Goal: Transaction & Acquisition: Download file/media

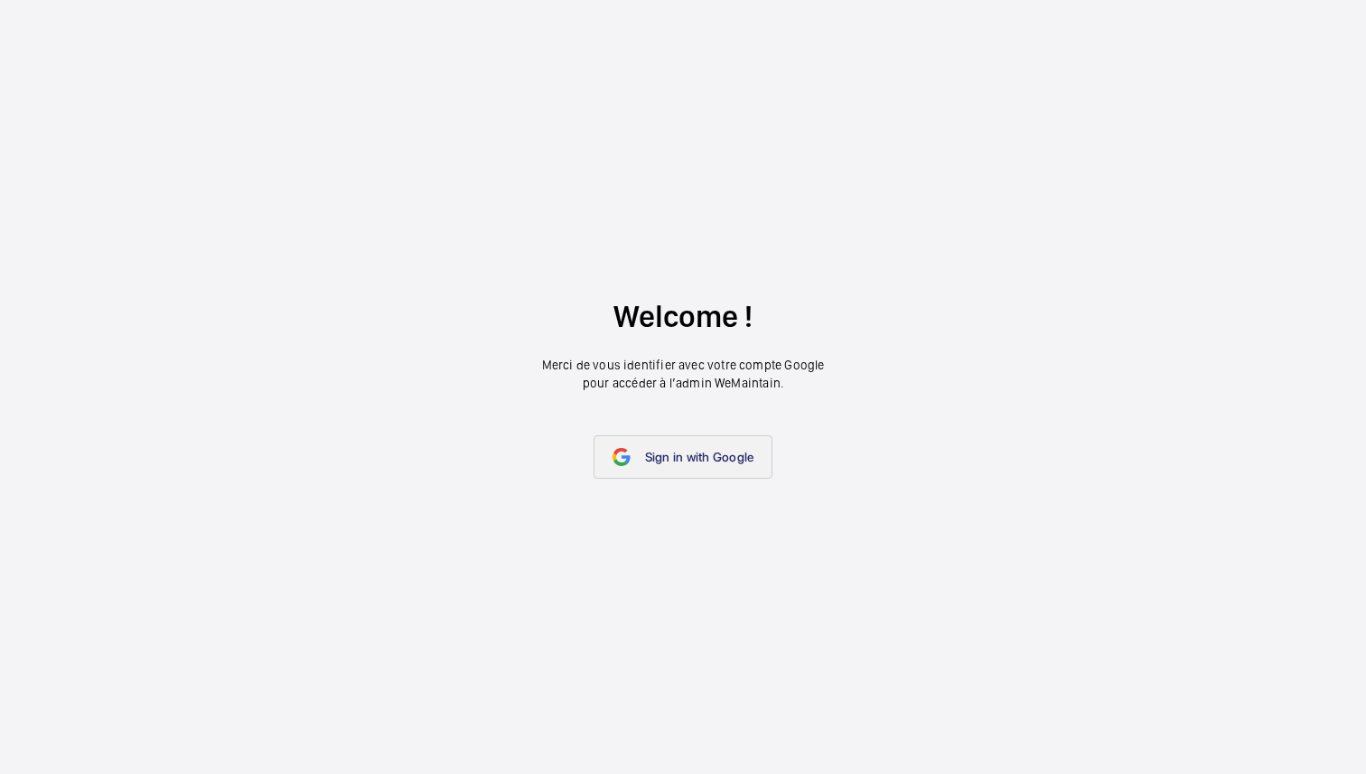
click at [681, 443] on link "Sign in with Google" at bounding box center [683, 456] width 180 height 43
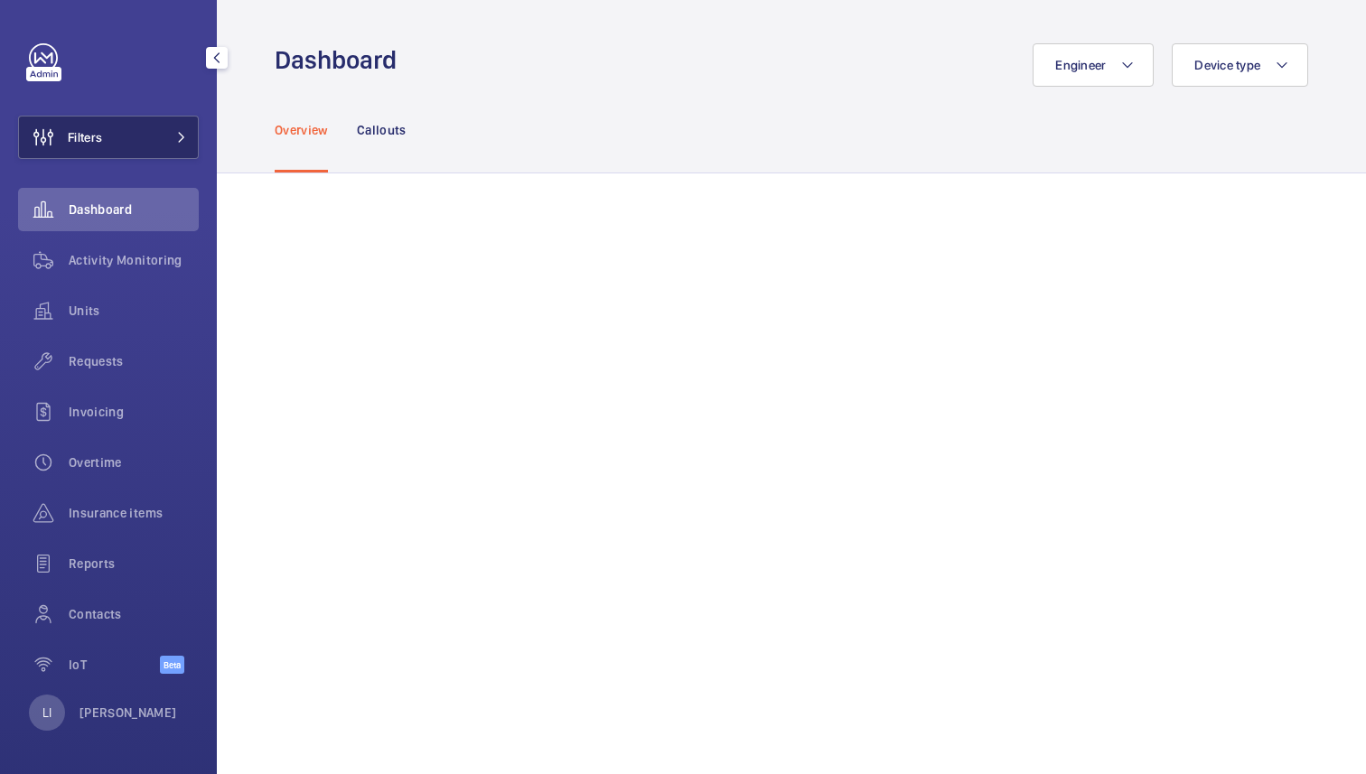
click at [151, 151] on button "Filters" at bounding box center [108, 137] width 181 height 43
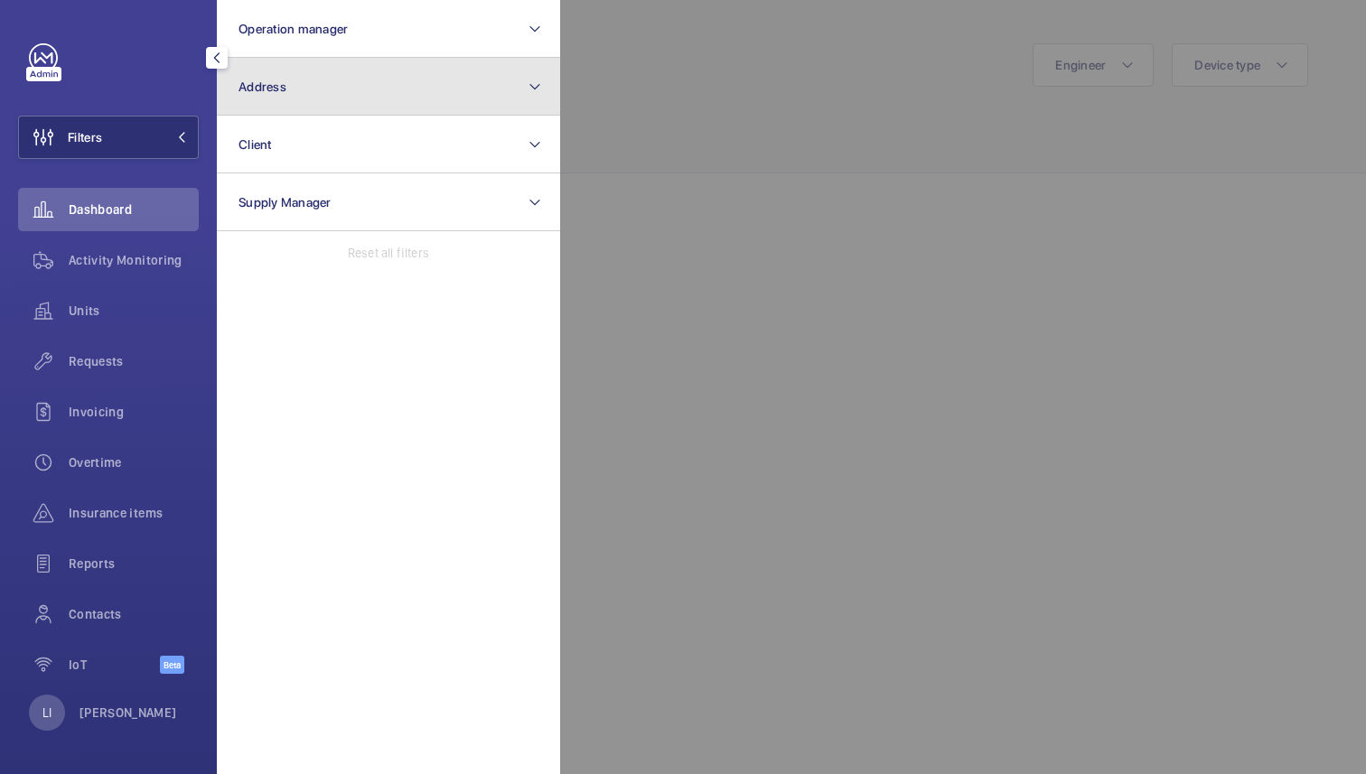
click at [349, 95] on button "Address" at bounding box center [388, 87] width 343 height 58
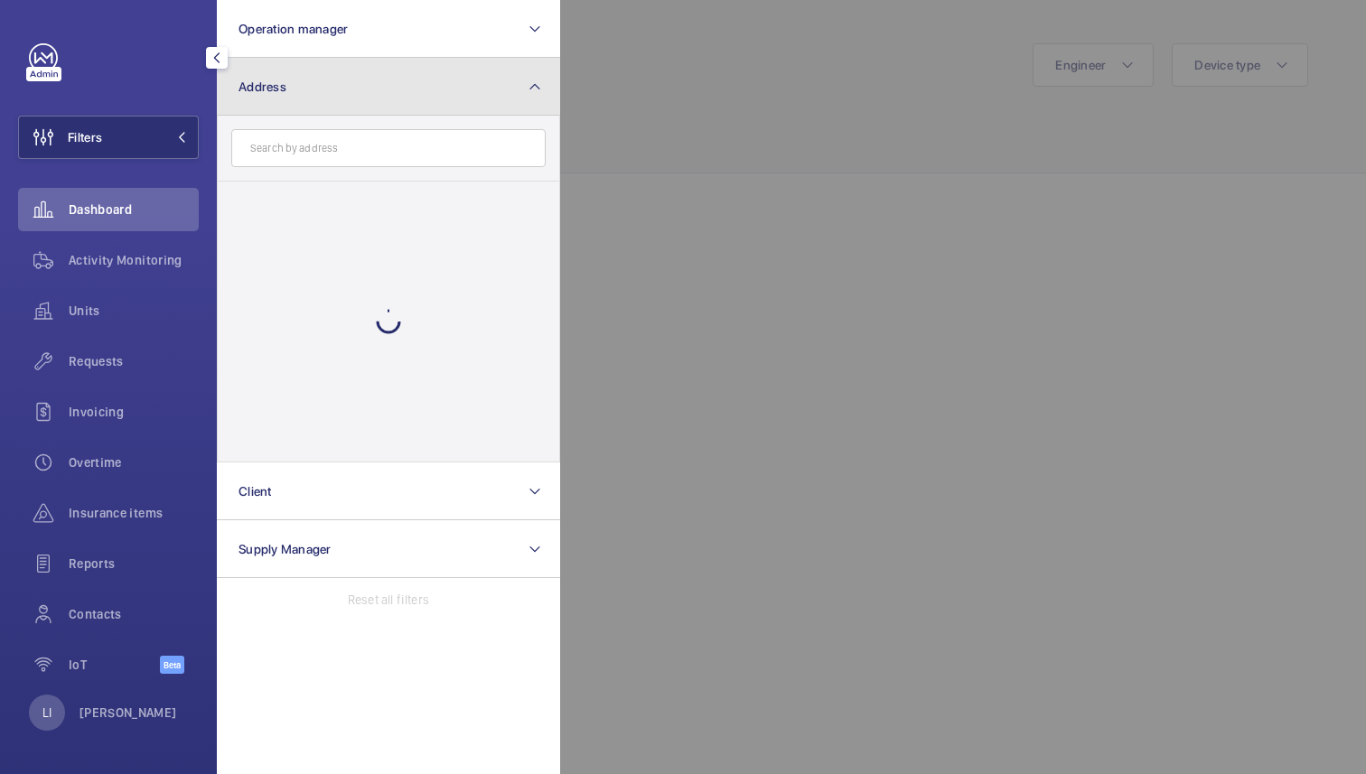
click at [348, 93] on button "Address" at bounding box center [388, 87] width 343 height 58
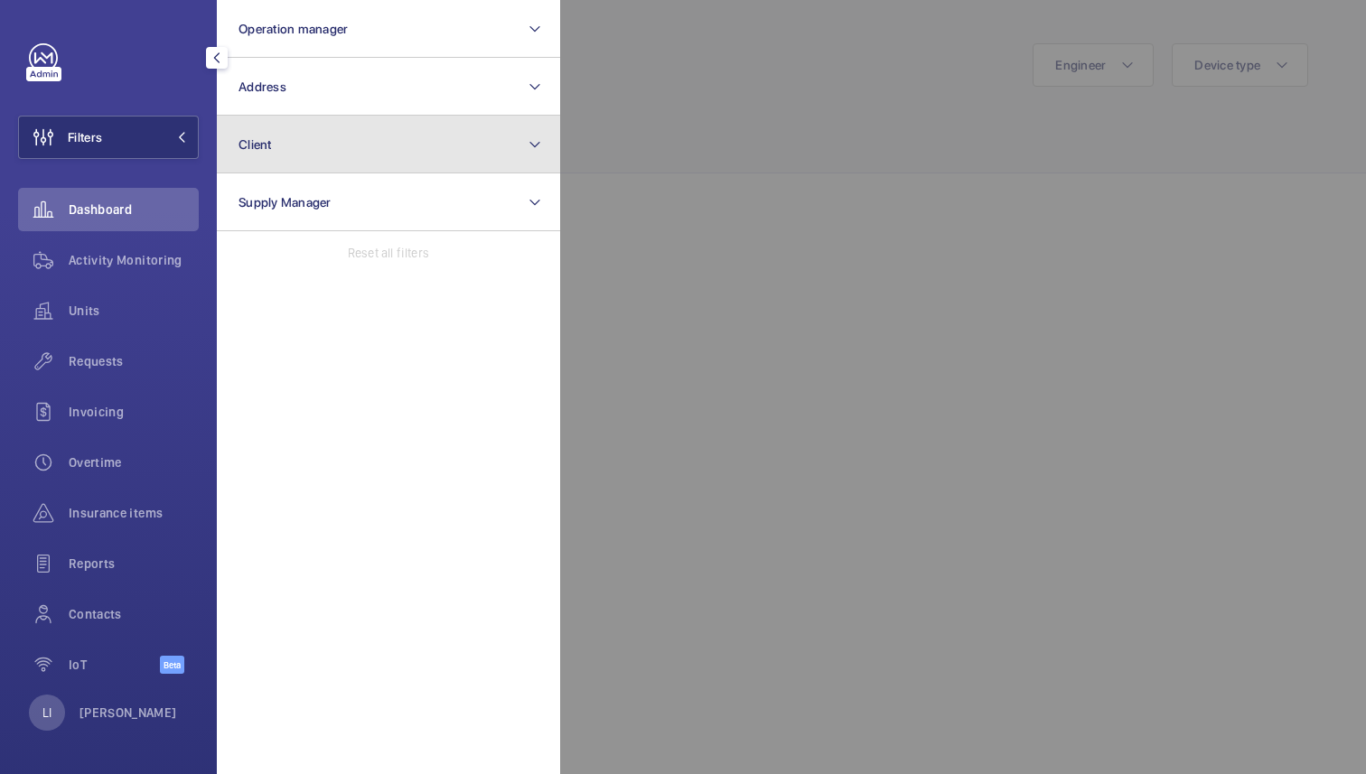
click at [341, 141] on button "Client" at bounding box center [388, 145] width 343 height 58
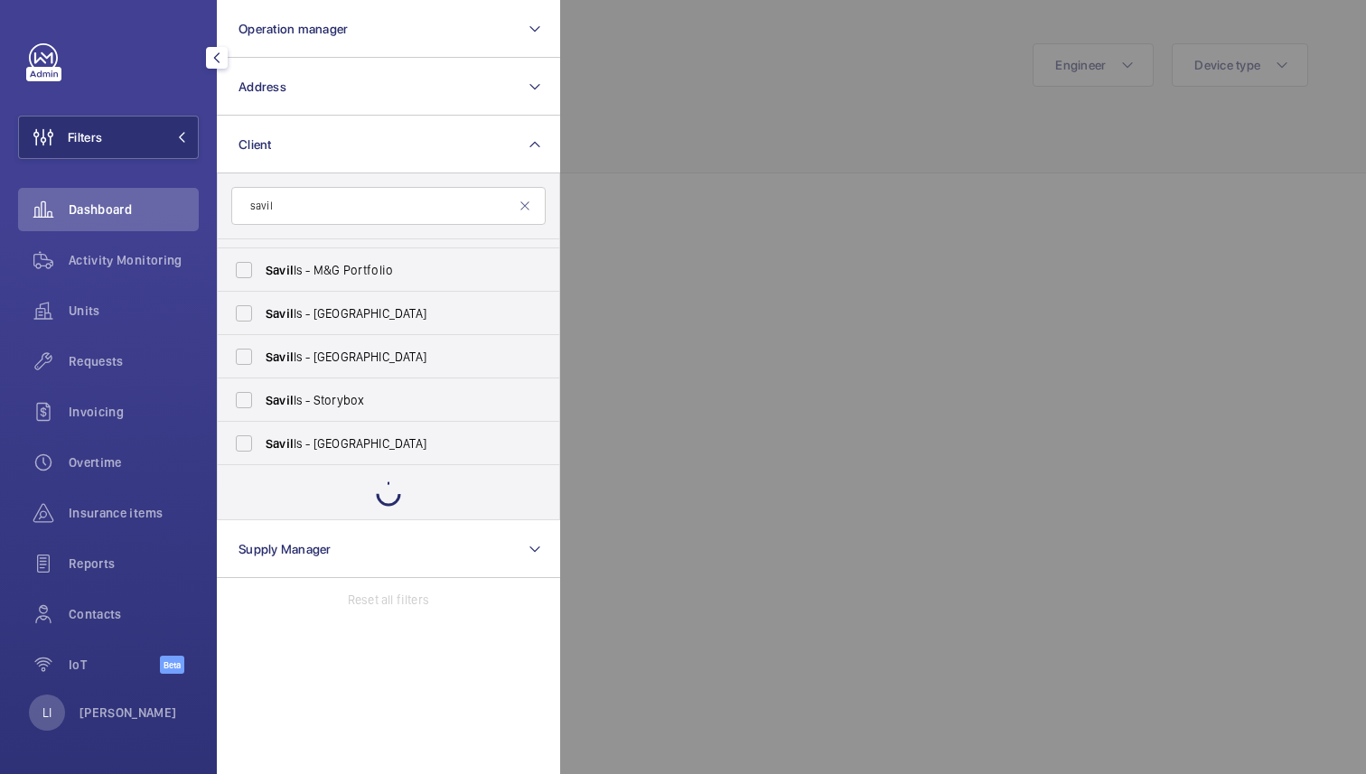
scroll to position [211, 0]
type input "savil"
click at [125, 704] on p "[PERSON_NAME]" at bounding box center [128, 713] width 98 height 18
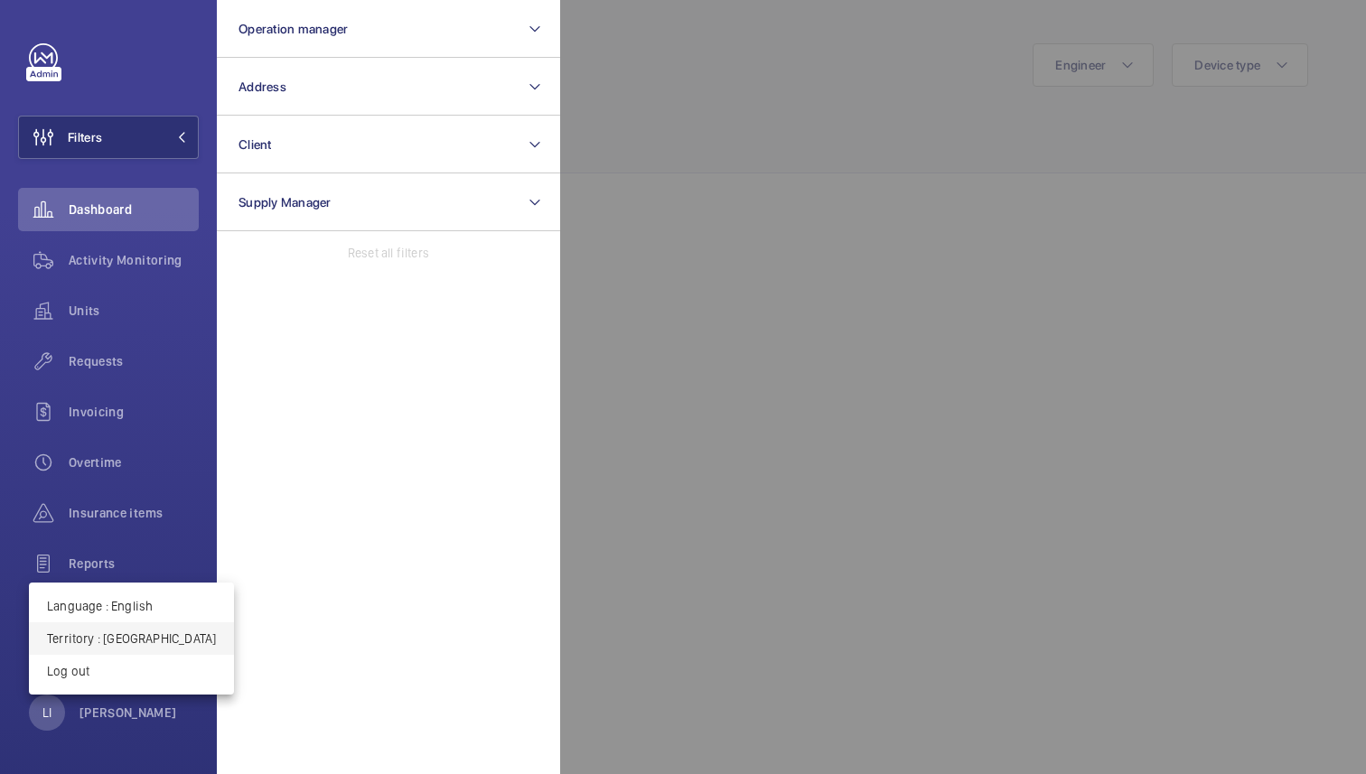
click at [146, 631] on p "Territory : United Kingdom" at bounding box center [131, 639] width 169 height 18
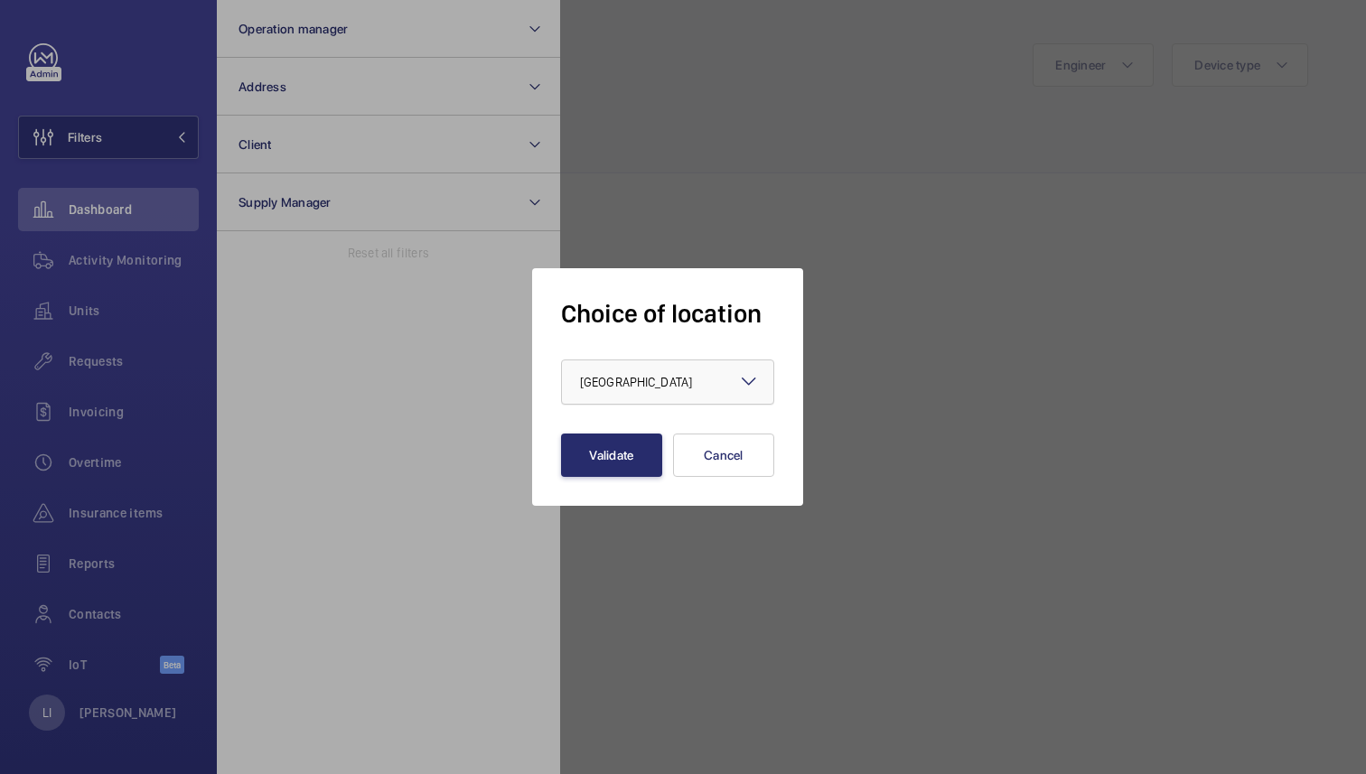
click at [672, 399] on div at bounding box center [667, 381] width 211 height 43
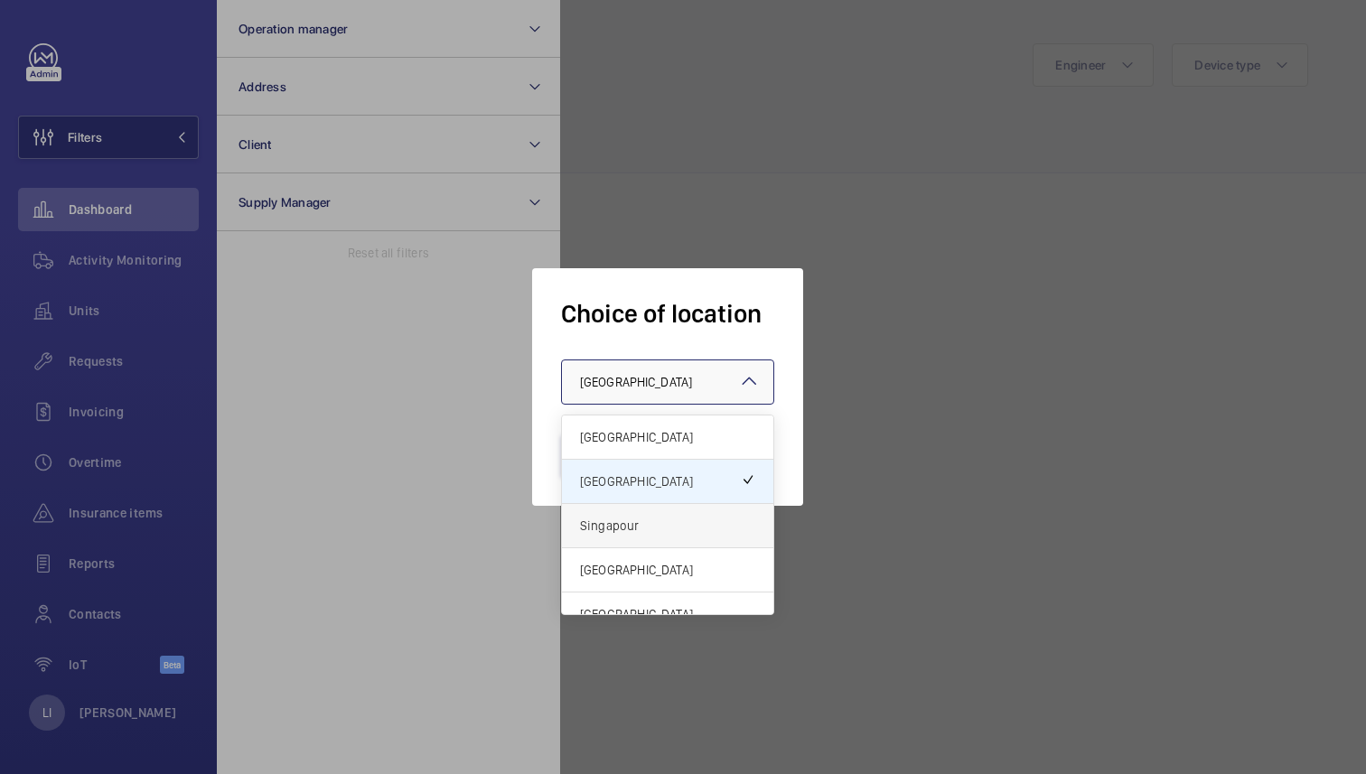
click at [640, 528] on span "Singapour" at bounding box center [667, 526] width 175 height 18
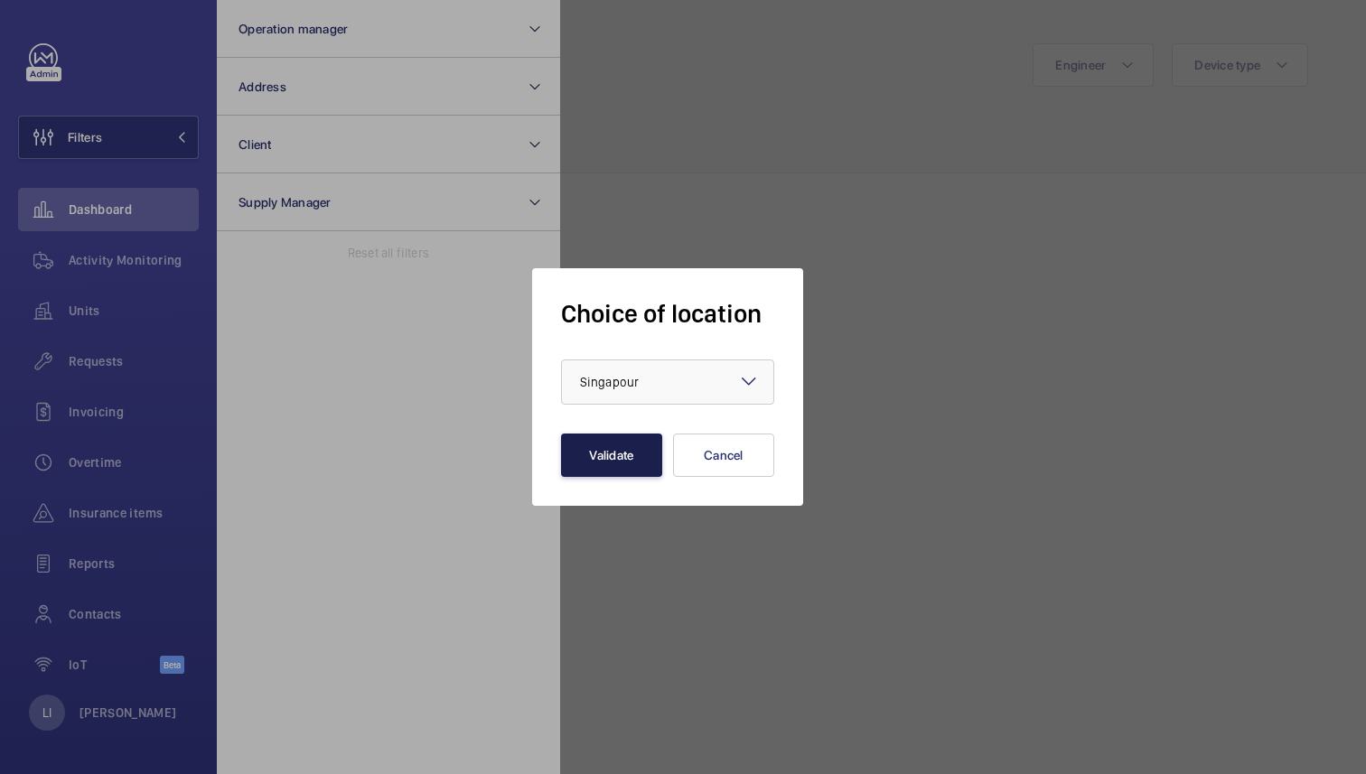
click at [612, 448] on button "Validate" at bounding box center [611, 455] width 101 height 43
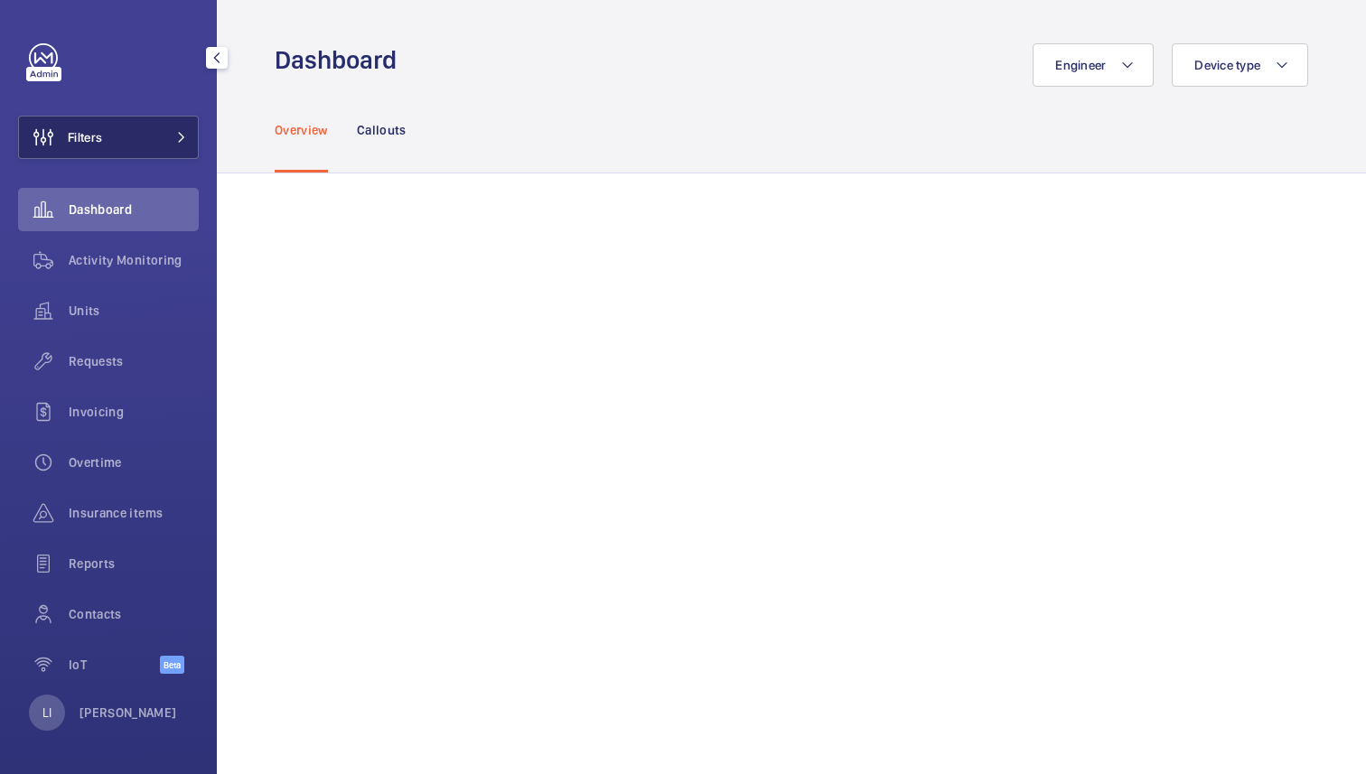
click at [142, 135] on button "Filters" at bounding box center [108, 137] width 181 height 43
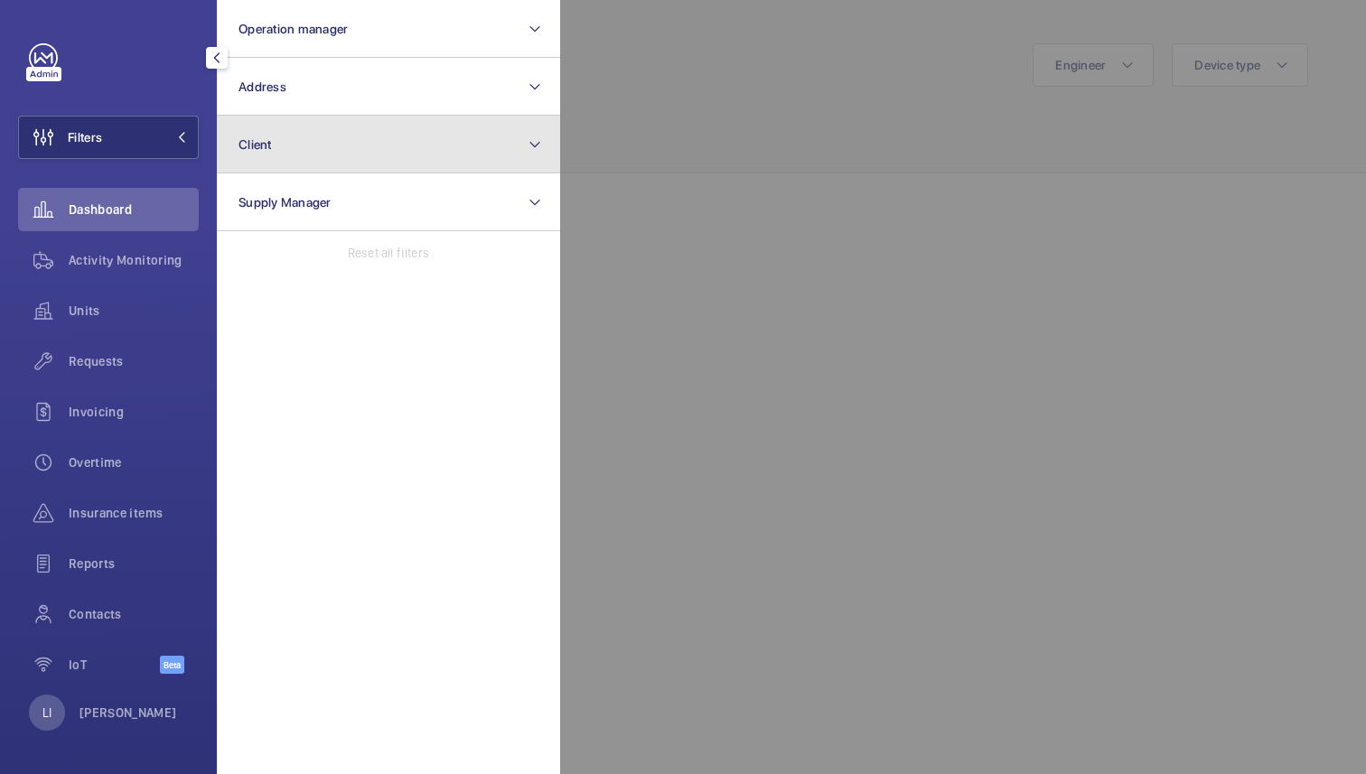
click at [285, 137] on button "Client" at bounding box center [388, 145] width 343 height 58
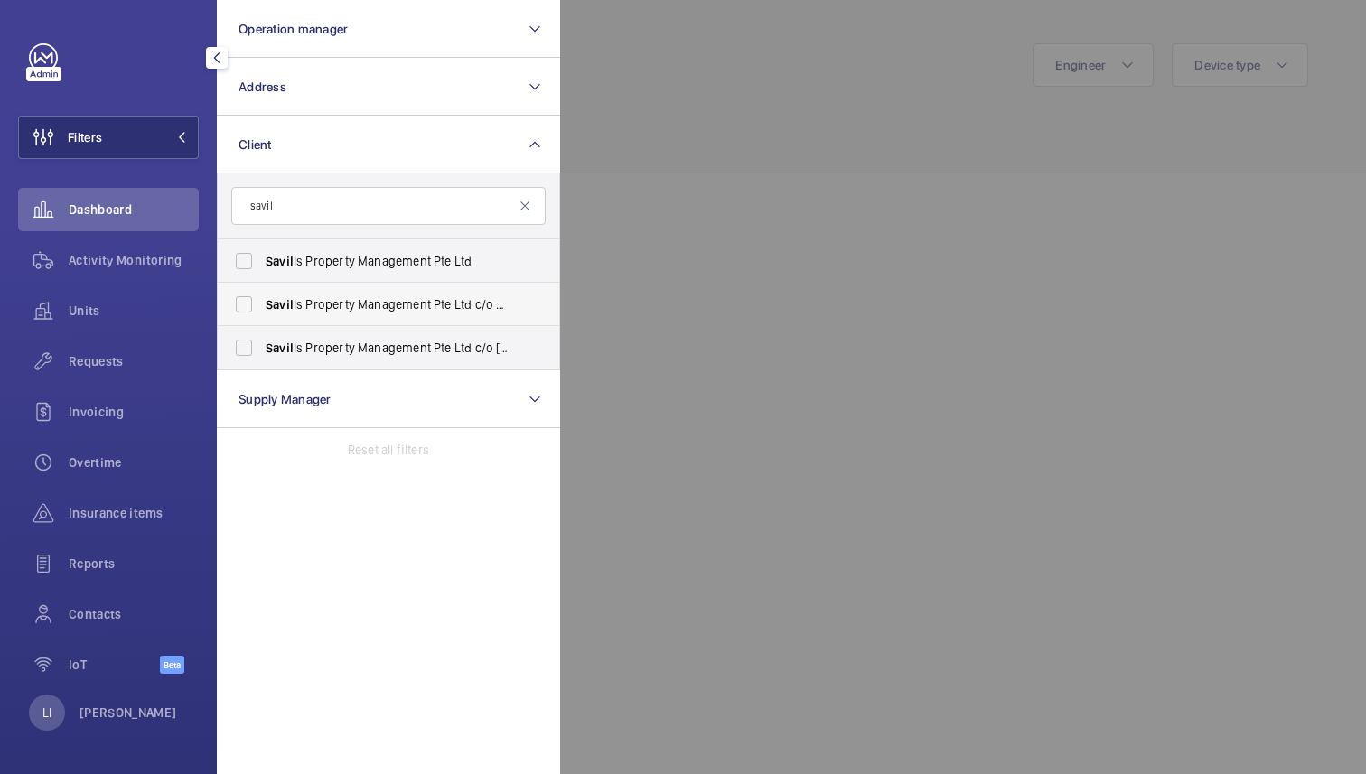
type input "savil"
click at [442, 303] on span "Savil ls Property Management Pte Ltd c/o Ministry of Foreign Affairs" at bounding box center [390, 304] width 248 height 18
click at [262, 303] on input "Savil ls Property Management Pte Ltd c/o Ministry of Foreign Affairs" at bounding box center [244, 304] width 36 height 36
click at [442, 303] on span "Savil ls Property Management Pte Ltd c/o Ministry of Foreign Affairs" at bounding box center [390, 304] width 248 height 18
click at [262, 303] on input "Savil ls Property Management Pte Ltd c/o Ministry of Foreign Affairs" at bounding box center [244, 304] width 36 height 36
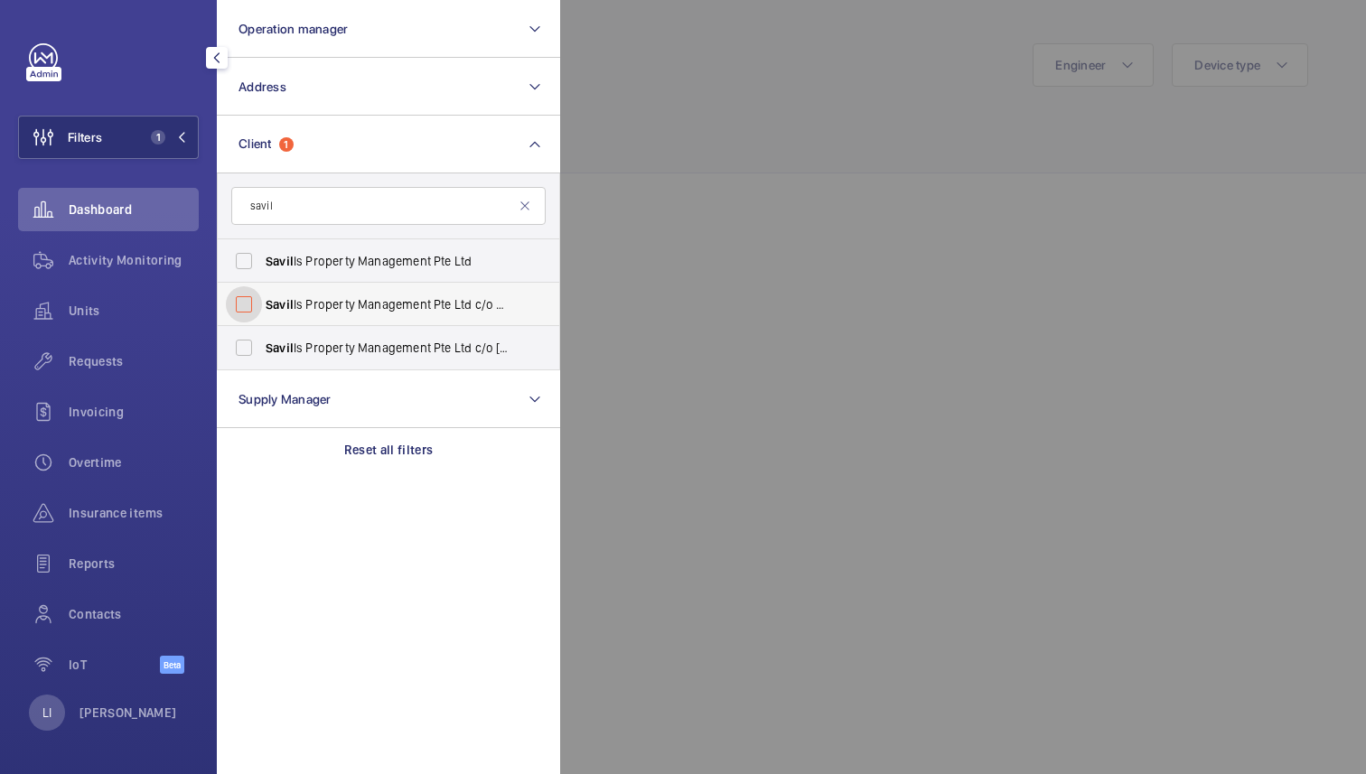
checkbox input "false"
drag, startPoint x: 422, startPoint y: 209, endPoint x: 202, endPoint y: 210, distance: 219.5
click at [202, 210] on div "Filters Operation manager Address Client savil Savil ls Property Management Pte…" at bounding box center [108, 387] width 217 height 774
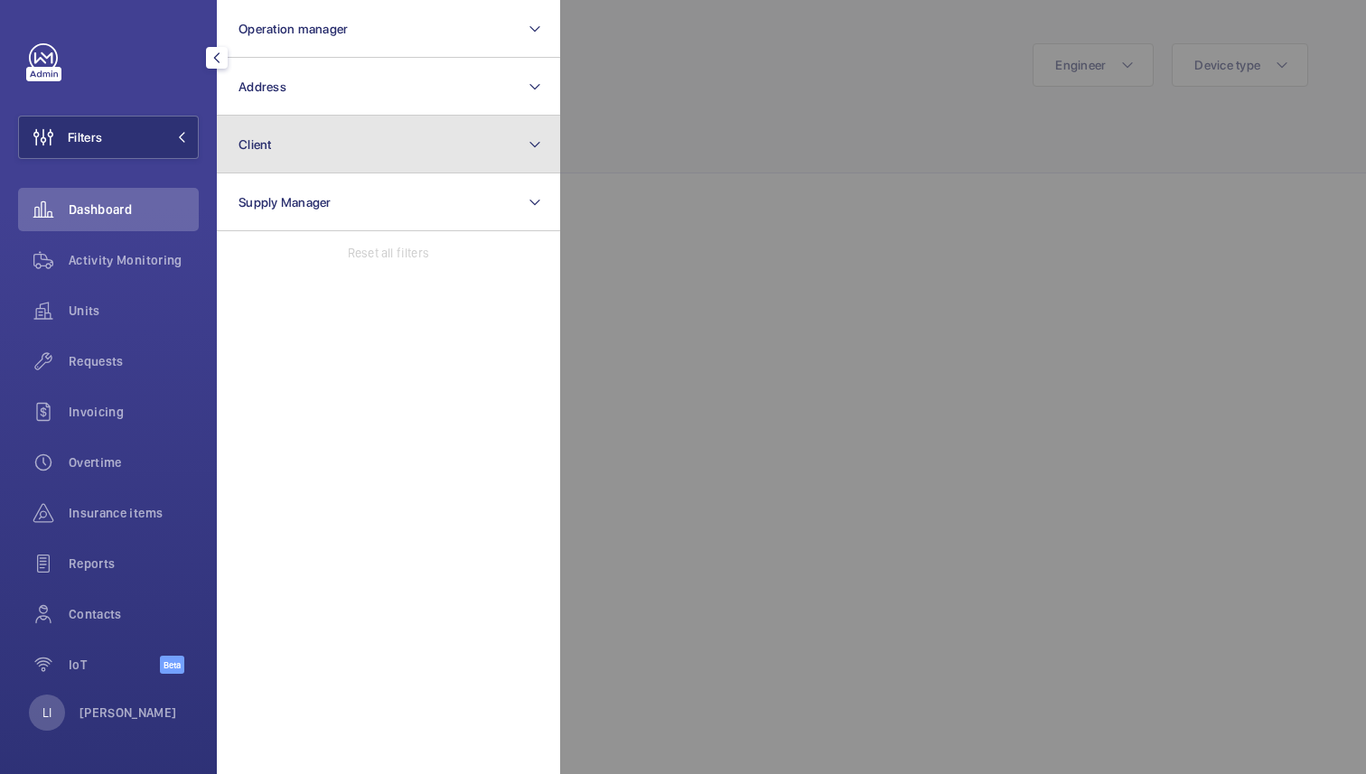
click at [308, 134] on button "Client" at bounding box center [388, 145] width 343 height 58
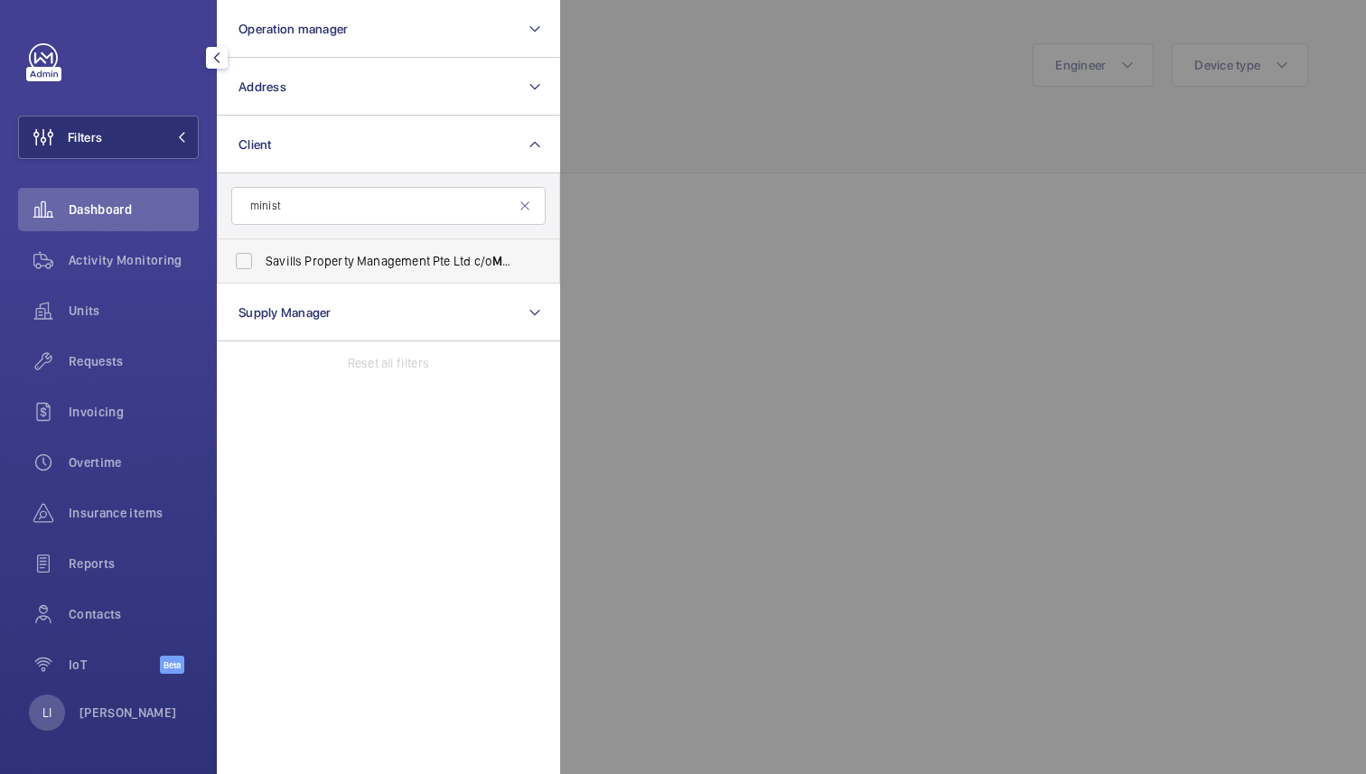
type input "minist"
click at [347, 262] on span "Savills Property Management Pte Ltd c/o Minist ry of Foreign Affairs" at bounding box center [390, 261] width 248 height 18
click at [262, 262] on input "Savills Property Management Pte Ltd c/o Minist ry of Foreign Affairs" at bounding box center [244, 261] width 36 height 36
checkbox input "true"
click at [684, 229] on div at bounding box center [1243, 387] width 1366 height 774
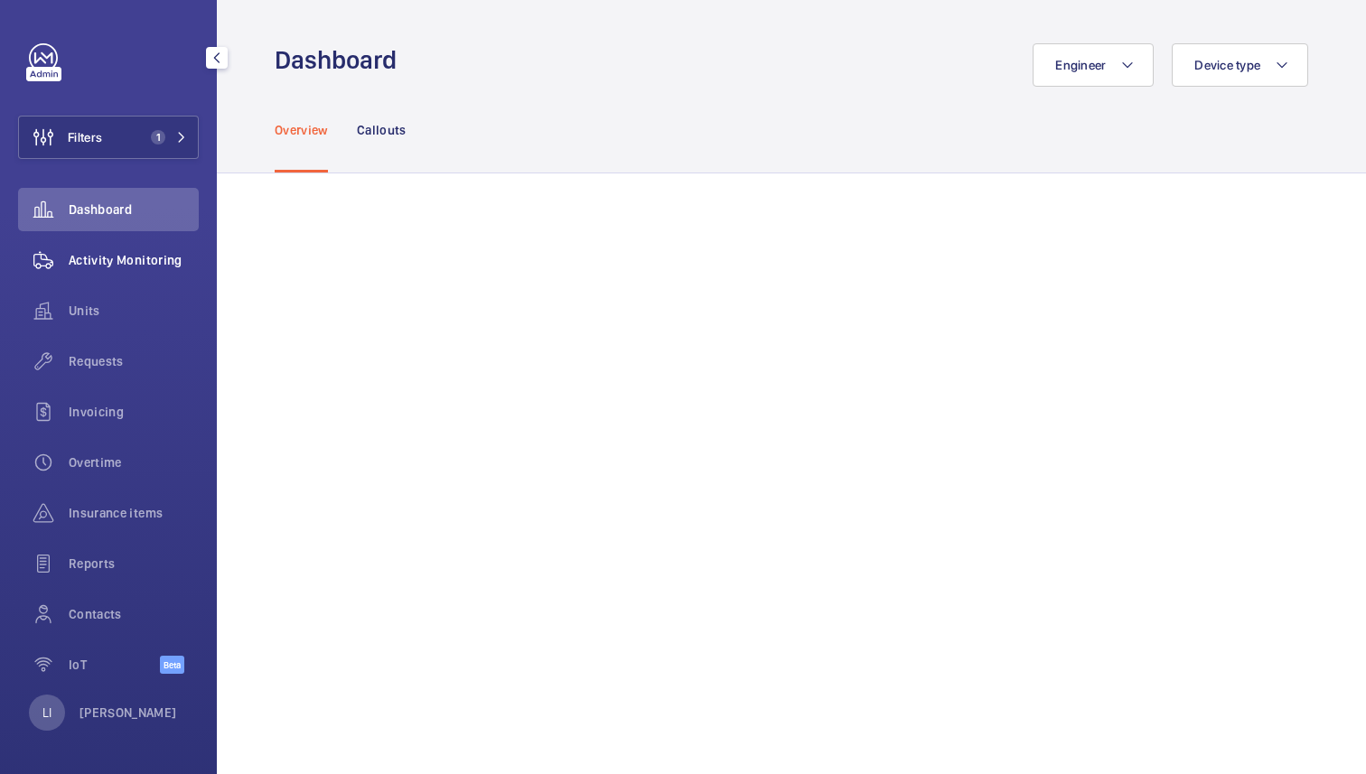
click at [133, 256] on span "Activity Monitoring" at bounding box center [134, 260] width 130 height 18
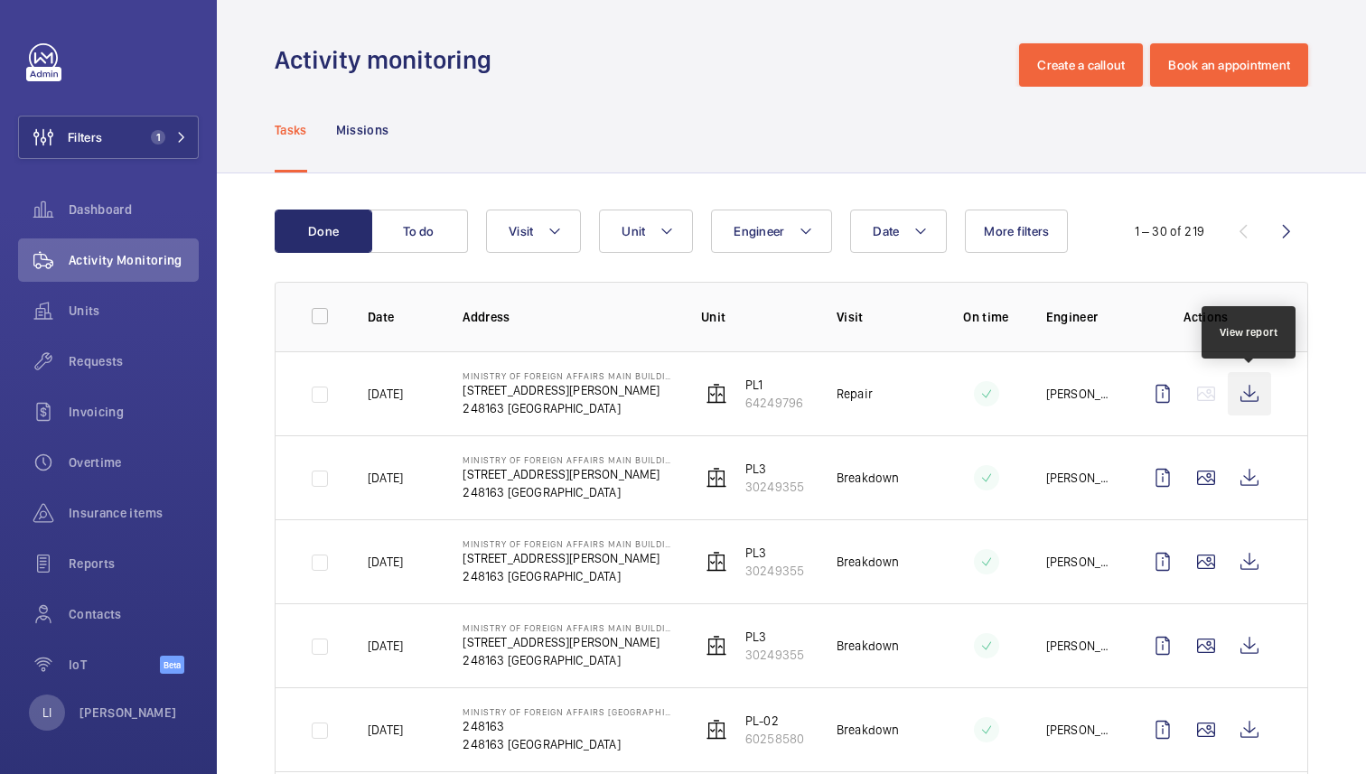
click at [1252, 378] on wm-front-icon-button at bounding box center [1249, 393] width 43 height 43
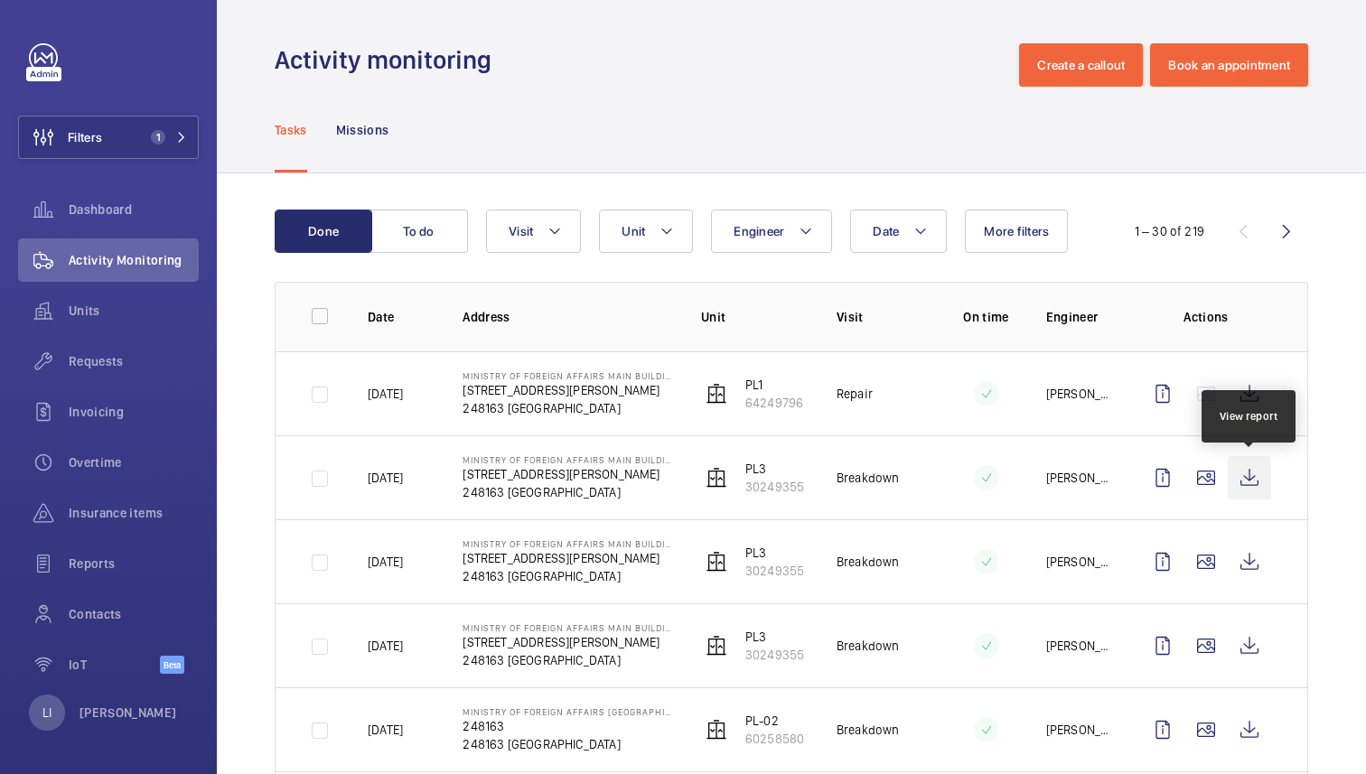
click at [1248, 477] on wm-front-icon-button at bounding box center [1249, 477] width 43 height 43
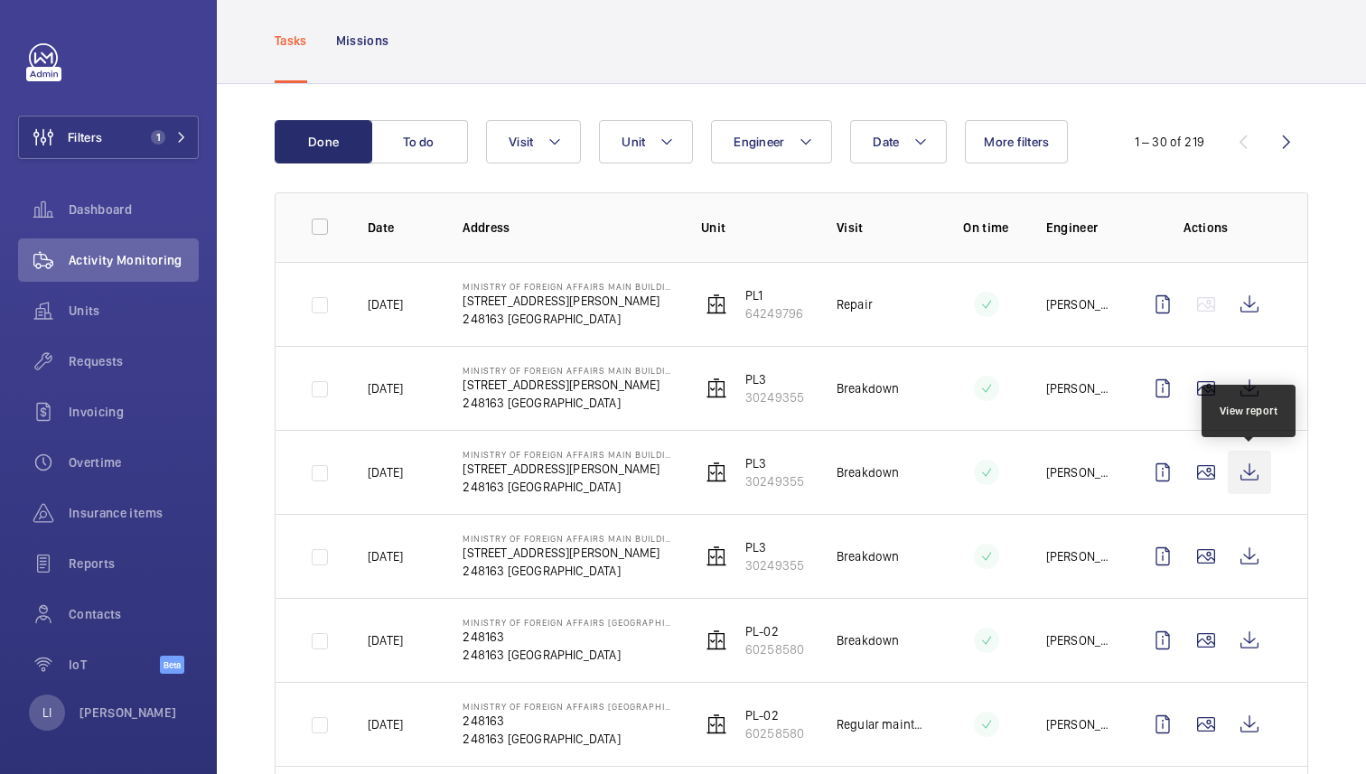
click at [1245, 471] on wm-front-icon-button at bounding box center [1249, 472] width 43 height 43
